Goal: Task Accomplishment & Management: Manage account settings

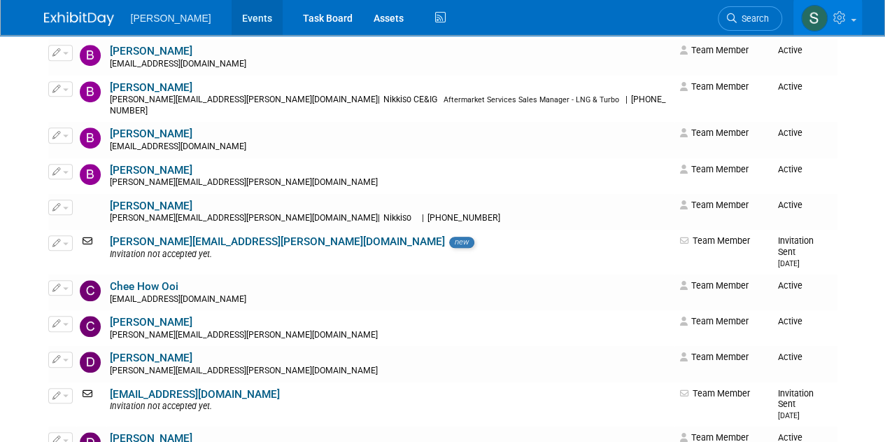
click at [232, 25] on link "Events" at bounding box center [257, 17] width 51 height 35
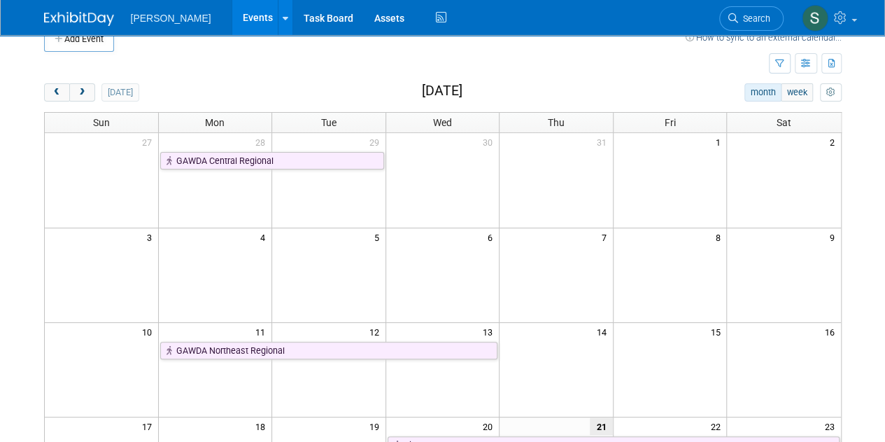
scroll to position [21, 0]
click at [81, 92] on span "next" at bounding box center [82, 94] width 10 height 9
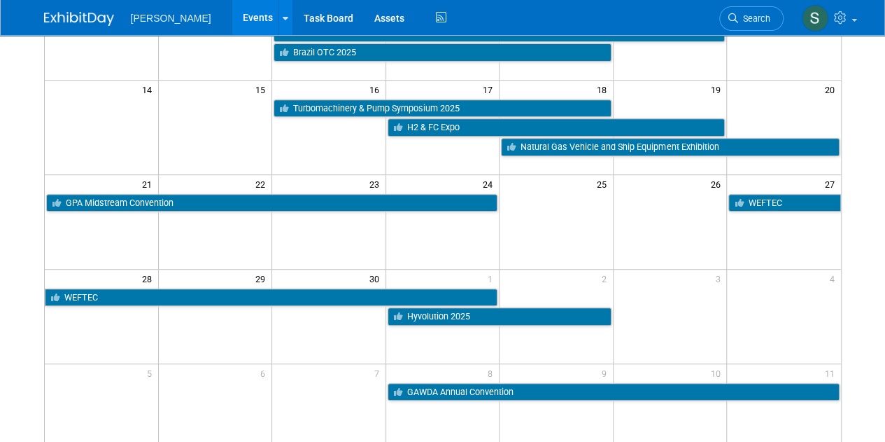
scroll to position [264, 0]
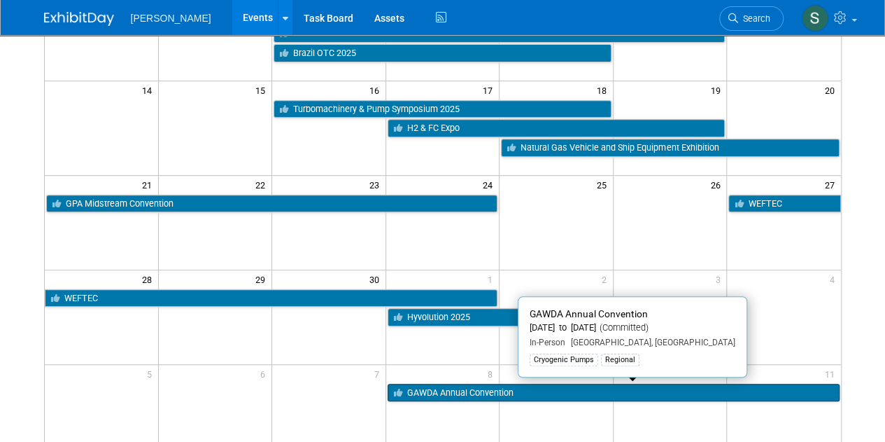
click at [435, 393] on link "GAWDA Annual Convention" at bounding box center [614, 393] width 452 height 18
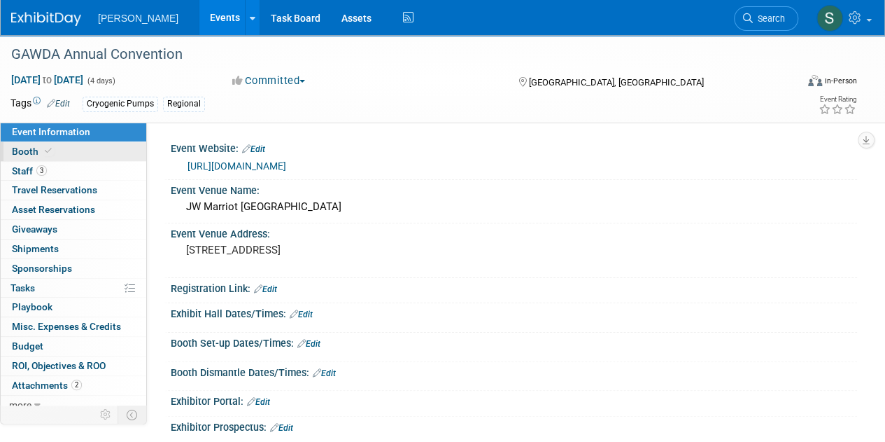
click at [24, 149] on span "Booth" at bounding box center [33, 151] width 43 height 11
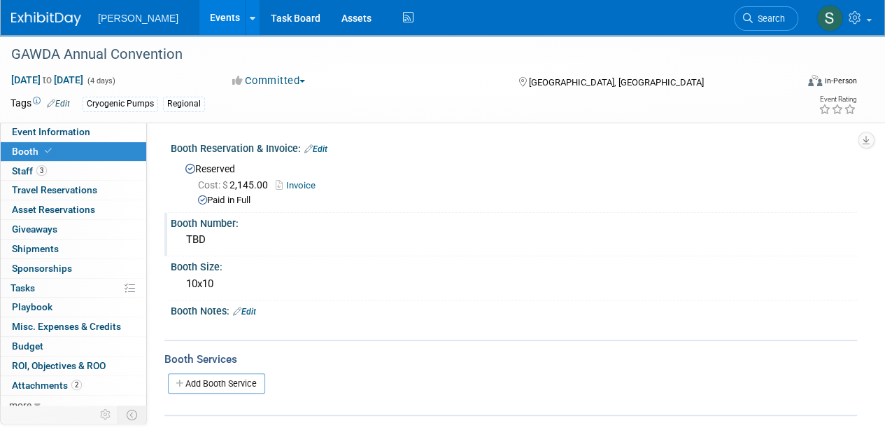
click at [193, 233] on div "TBD" at bounding box center [514, 240] width 666 height 22
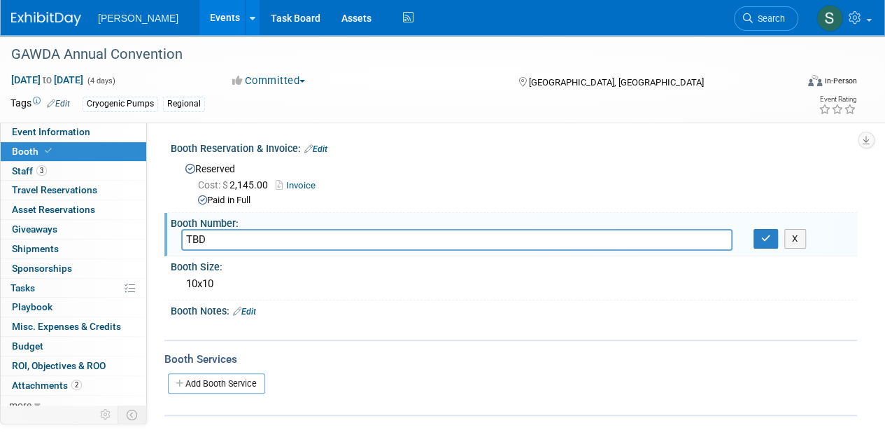
click at [193, 233] on input "TBD" at bounding box center [457, 240] width 552 height 22
type input "601"
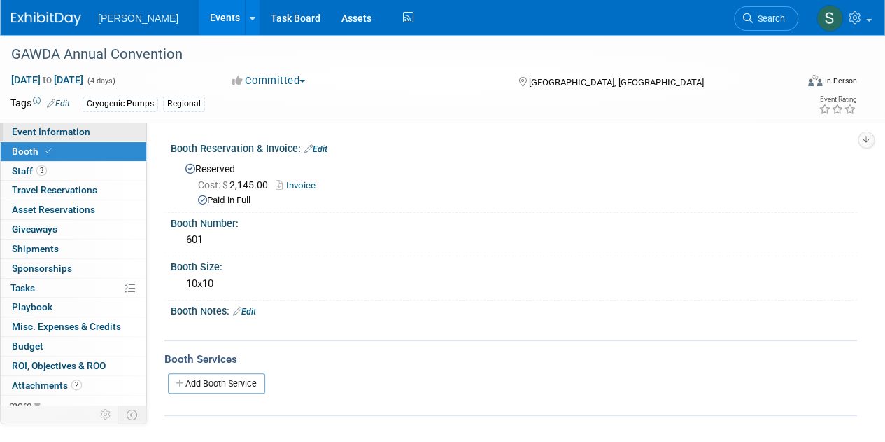
click at [81, 131] on span "Event Information" at bounding box center [51, 131] width 78 height 11
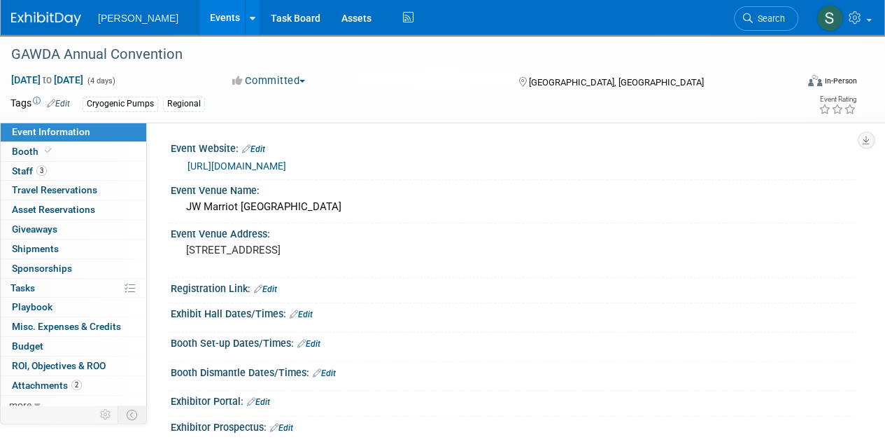
click at [258, 150] on link "Edit" at bounding box center [253, 149] width 23 height 10
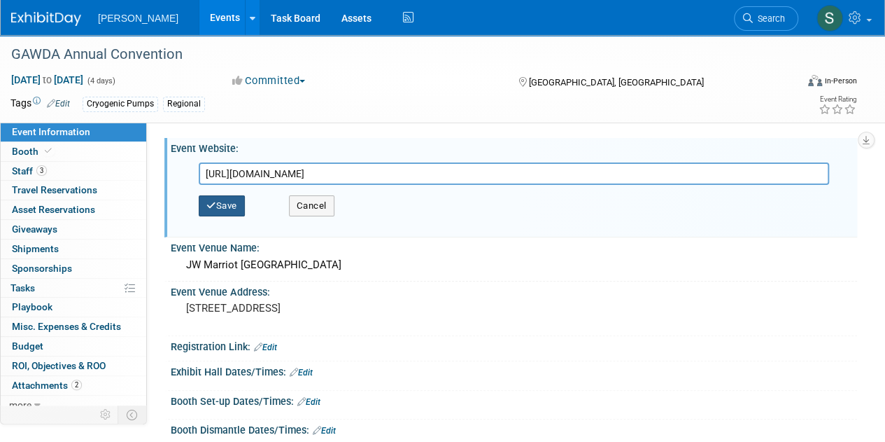
type input "https://web.cvent.com/event/4bc53819-38ad-4440-93fb-2acfcbc135cd/summary"
click at [241, 209] on button "Save" at bounding box center [222, 205] width 46 height 21
